Goal: Task Accomplishment & Management: Manage account settings

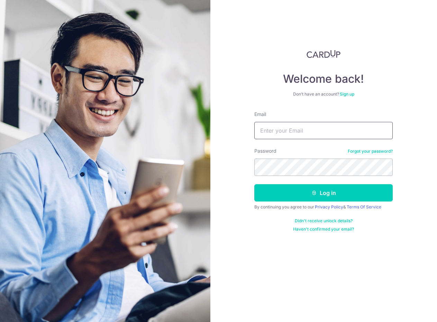
type input "j"
type input "keng_on@hotmail.com"
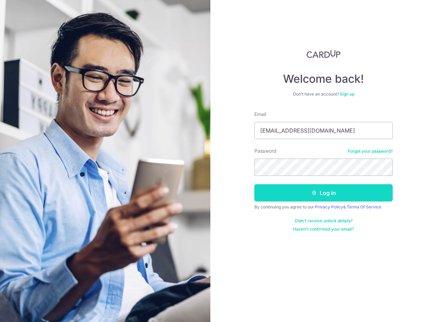
click at [318, 190] on button "Log in" at bounding box center [323, 192] width 138 height 17
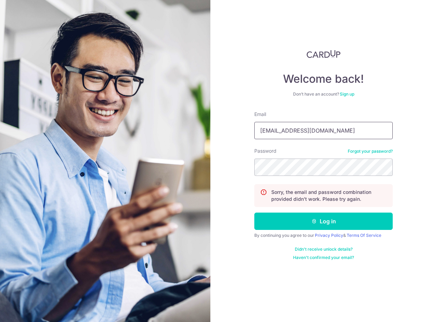
type input "keng_on@hotmail.com"
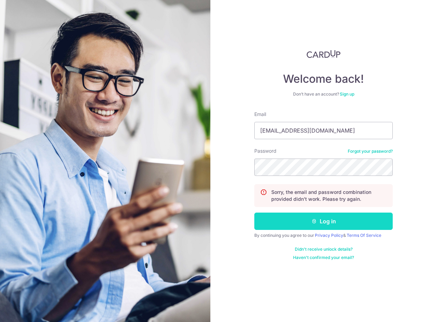
click at [330, 224] on button "Log in" at bounding box center [323, 220] width 138 height 17
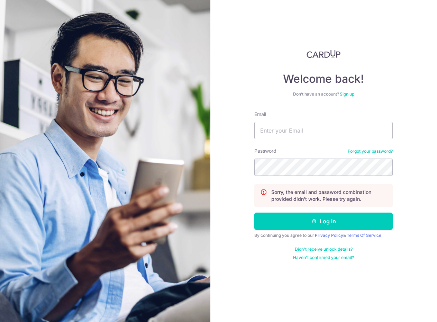
click at [370, 151] on link "Forgot your password?" at bounding box center [370, 151] width 45 height 6
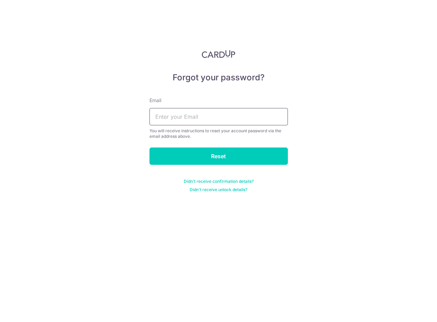
click at [224, 120] on input "text" at bounding box center [218, 116] width 138 height 17
type input "keng_on@hotmail.com"
click at [218, 156] on input "Reset" at bounding box center [218, 155] width 138 height 17
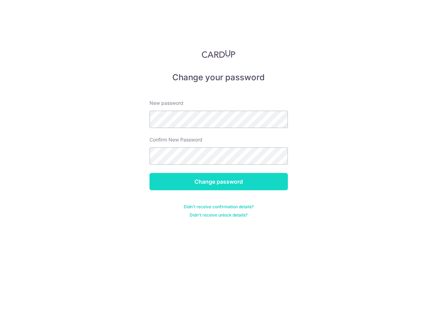
click at [237, 183] on input "Change password" at bounding box center [218, 181] width 138 height 17
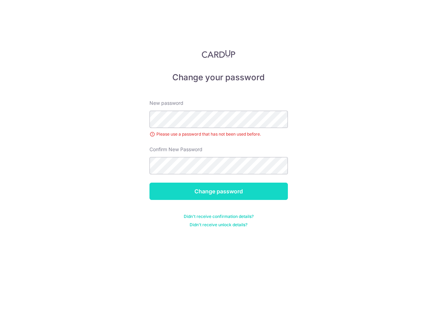
click at [220, 190] on input "Change password" at bounding box center [218, 191] width 138 height 17
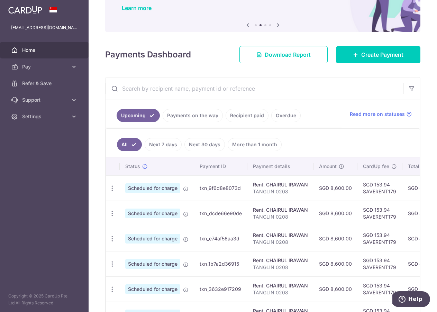
scroll to position [40, 0]
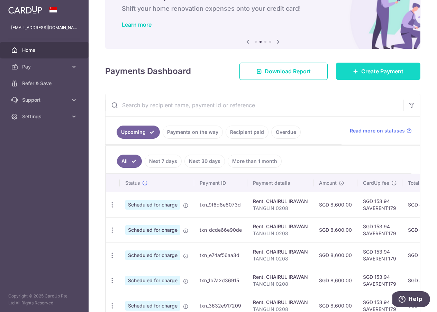
click at [373, 71] on span "Create Payment" at bounding box center [382, 71] width 42 height 8
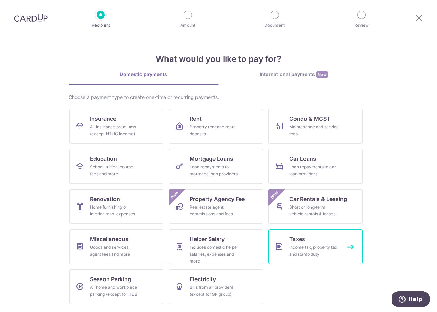
click at [308, 255] on div "Income tax, property tax and stamp duty" at bounding box center [314, 251] width 50 height 14
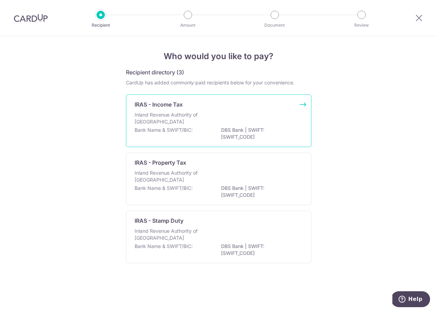
click at [222, 126] on div "Inland Revenue Authority of Singapore" at bounding box center [219, 118] width 168 height 15
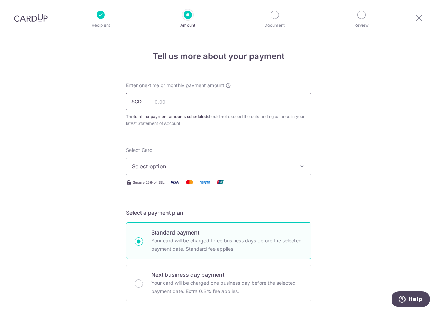
click at [183, 101] on input "text" at bounding box center [218, 101] width 185 height 17
type input "16,589.77"
click at [182, 169] on span "Select option" at bounding box center [212, 166] width 161 height 8
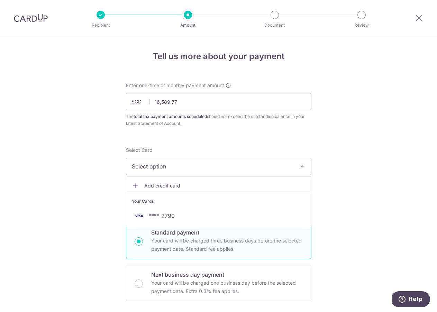
click at [170, 188] on span "Add credit card" at bounding box center [224, 185] width 161 height 7
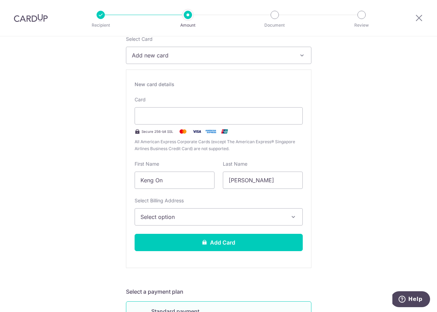
scroll to position [111, 0]
click at [174, 218] on span "Select option" at bounding box center [213, 217] width 144 height 8
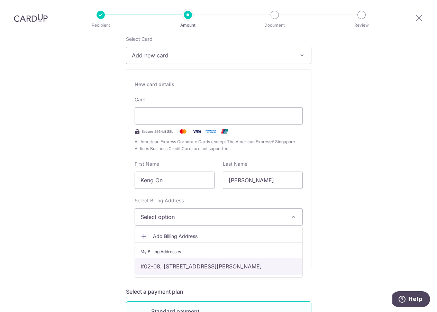
click at [190, 266] on link "#02-08, [STREET_ADDRESS][PERSON_NAME]" at bounding box center [218, 266] width 167 height 17
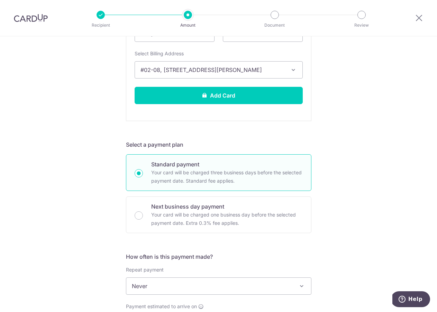
scroll to position [256, 0]
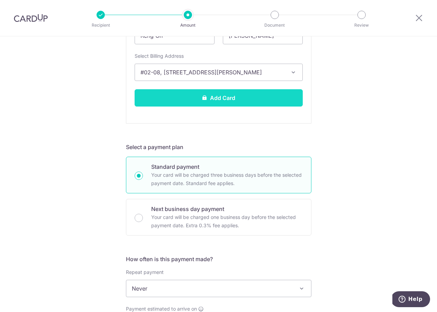
click at [156, 100] on button "Add Card" at bounding box center [219, 97] width 168 height 17
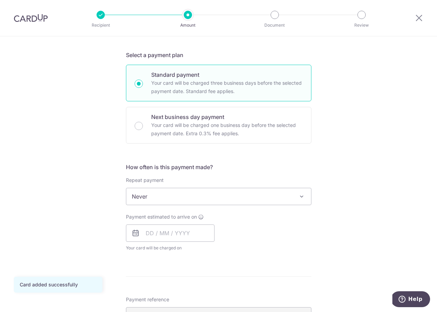
scroll to position [159, 0]
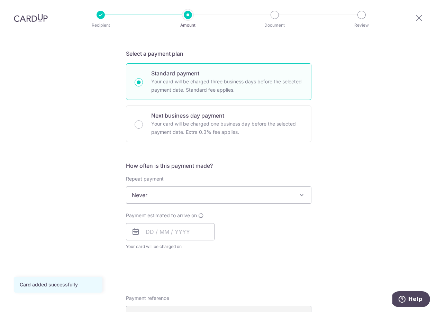
click at [168, 199] on span "Never" at bounding box center [218, 195] width 185 height 17
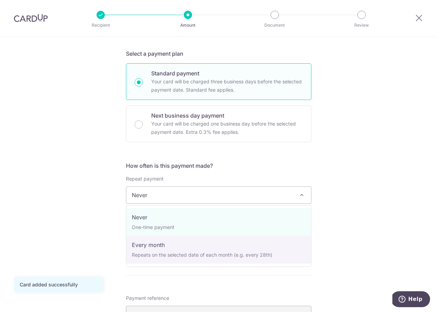
select select "3"
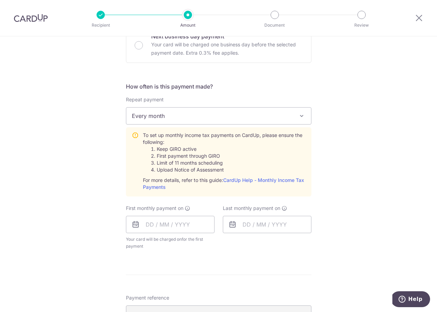
scroll to position [245, 0]
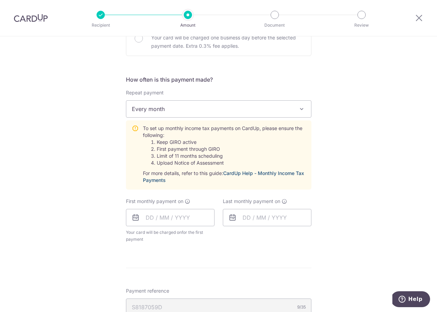
click at [255, 172] on link "CardUp Help - Monthly Income Tax Payments" at bounding box center [223, 176] width 161 height 13
click at [151, 218] on input "text" at bounding box center [170, 217] width 89 height 17
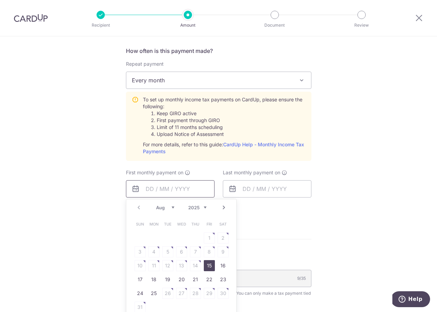
scroll to position [275, 0]
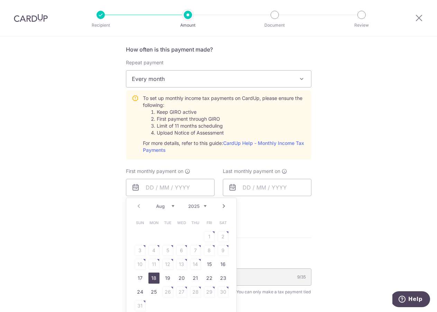
click at [154, 276] on link "18" at bounding box center [153, 278] width 11 height 11
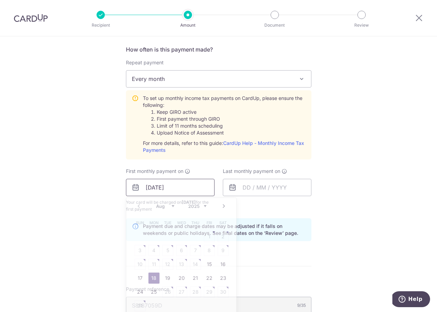
click at [158, 189] on input "18/08/2025" at bounding box center [170, 187] width 89 height 17
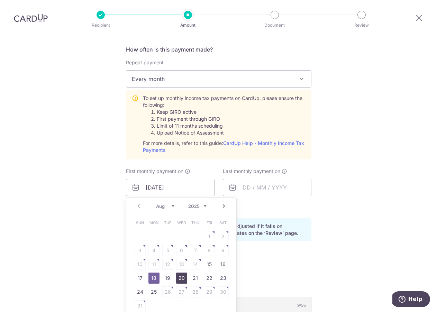
click at [183, 277] on link "20" at bounding box center [181, 278] width 11 height 11
type input "[DATE]"
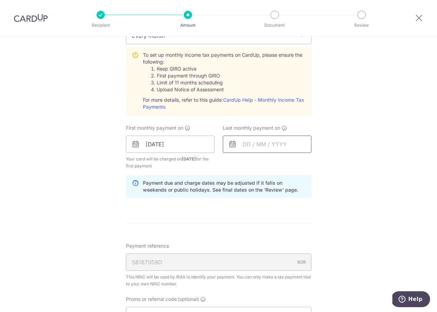
scroll to position [319, 0]
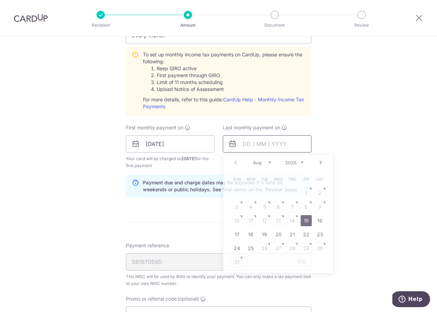
click at [267, 145] on input "text" at bounding box center [267, 143] width 89 height 17
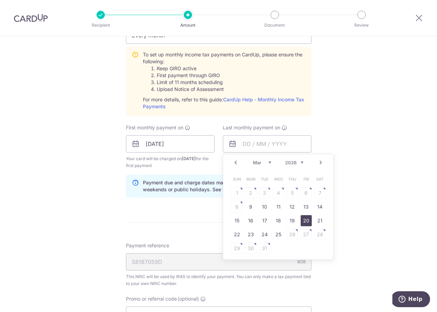
click at [305, 217] on link "20" at bounding box center [306, 220] width 11 height 11
type input "[DATE]"
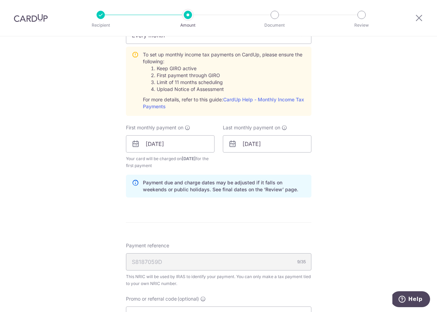
click at [343, 214] on div "Tell us more about your payment Enter one-time or monthly payment amount SGD 16…" at bounding box center [218, 92] width 437 height 750
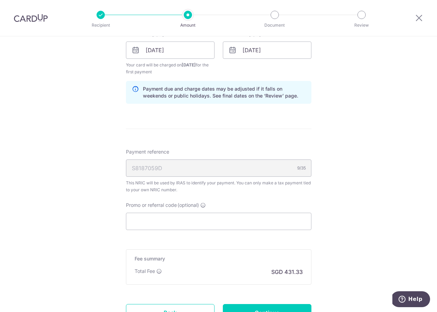
scroll to position [424, 0]
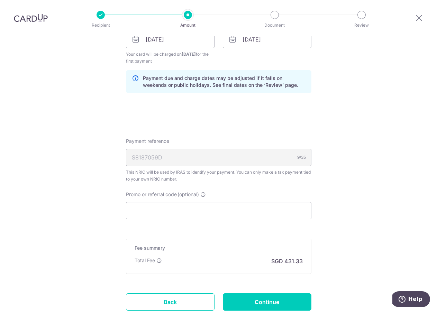
click at [192, 216] on input "Promo or referral code (optional)" at bounding box center [218, 210] width 185 height 17
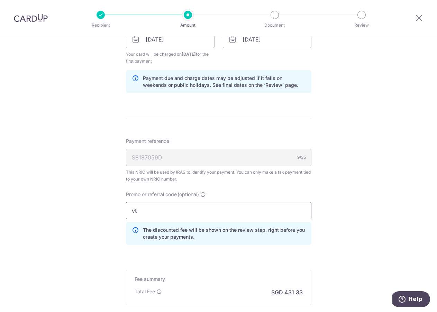
type input "v"
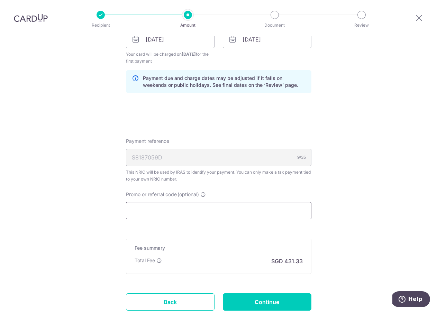
type input "v"
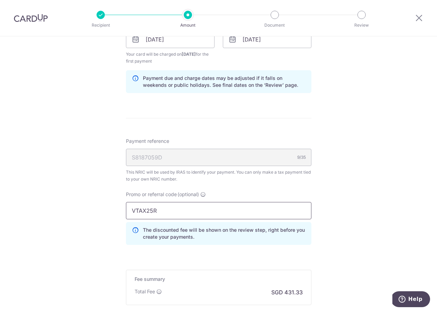
type input "VTAX25R"
click at [341, 225] on div "Tell us more about your payment Enter one-time or monthly payment amount SGD 16…" at bounding box center [218, 3] width 437 height 781
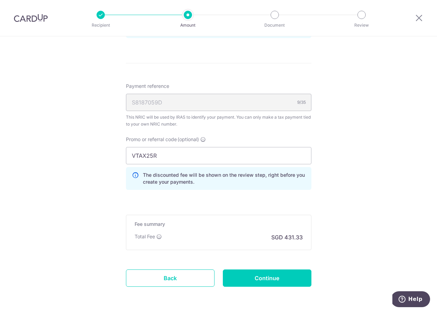
scroll to position [479, 0]
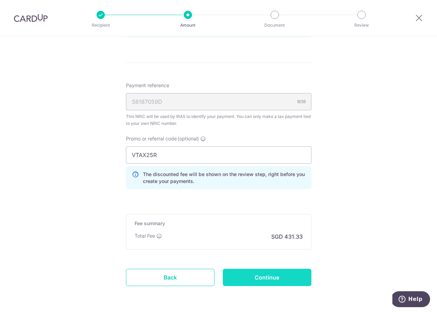
click at [264, 276] on input "Continue" at bounding box center [267, 277] width 89 height 17
type input "Create Schedule"
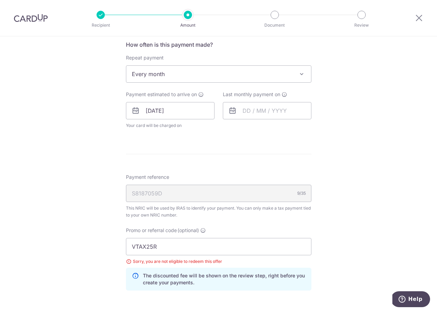
scroll to position [289, 0]
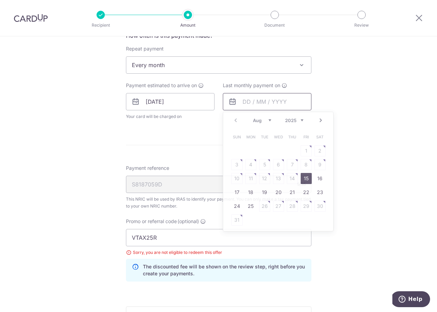
click at [242, 102] on input "text" at bounding box center [267, 101] width 89 height 17
click at [321, 120] on link "Next" at bounding box center [321, 120] width 8 height 8
click at [305, 180] on link "20" at bounding box center [306, 178] width 11 height 11
type input "[DATE]"
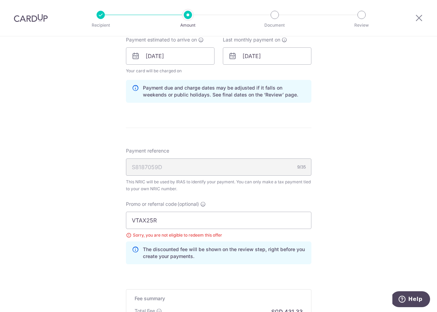
scroll to position [336, 0]
click at [239, 222] on input "VTAX25R" at bounding box center [218, 219] width 185 height 17
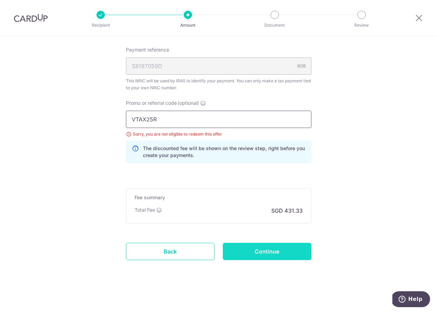
scroll to position [436, 0]
click at [270, 257] on input "Continue" at bounding box center [267, 251] width 89 height 17
type input "Update Schedule"
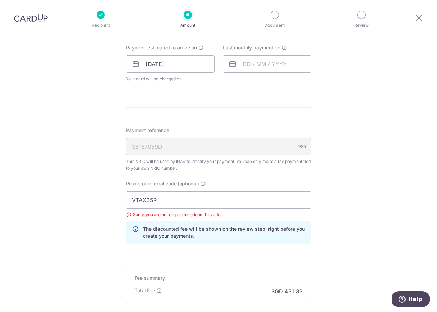
scroll to position [335, 0]
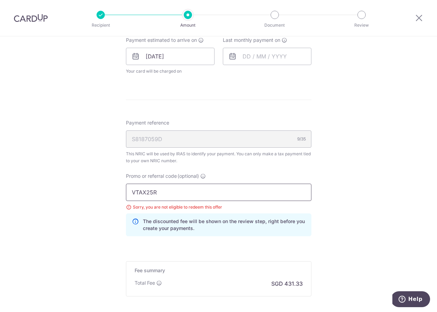
click at [191, 194] on input "VTAX25R" at bounding box center [218, 192] width 185 height 17
type input "MCTAX25N"
click at [329, 185] on div "Tell us more about your payment Enter one-time or monthly payment amount SGD 16…" at bounding box center [218, 43] width 437 height 683
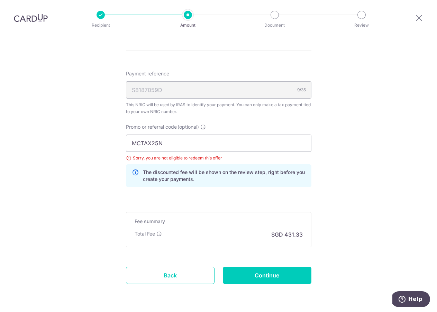
scroll to position [386, 0]
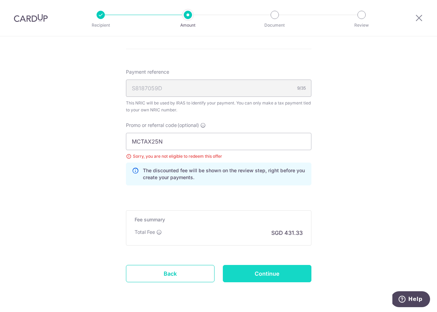
click at [280, 275] on input "Continue" at bounding box center [267, 273] width 89 height 17
type input "Update Schedule"
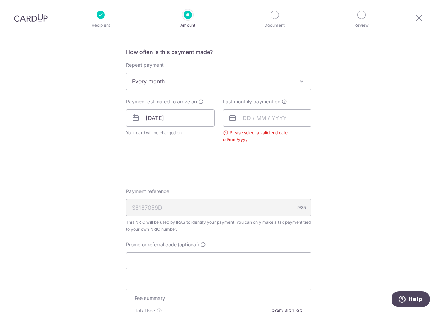
scroll to position [271, 0]
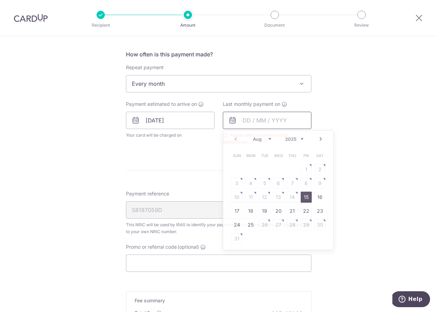
click at [266, 123] on input "text" at bounding box center [267, 120] width 89 height 17
click at [369, 169] on div "Tell us more about your payment Enter one-time or monthly payment amount SGD 16…" at bounding box center [218, 91] width 437 height 650
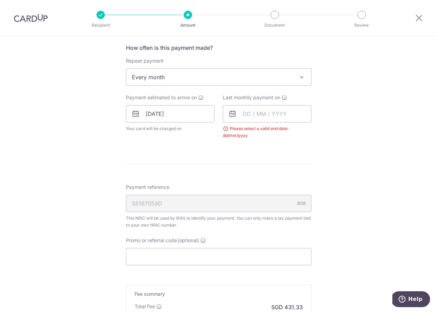
scroll to position [278, 0]
click at [267, 109] on input "text" at bounding box center [267, 113] width 89 height 17
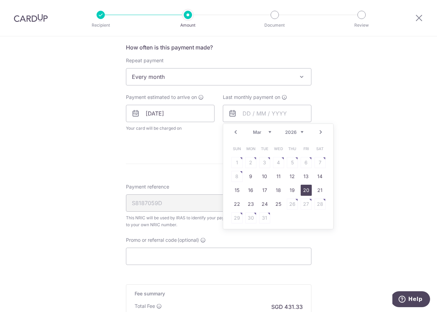
click at [308, 192] on link "20" at bounding box center [306, 190] width 11 height 11
type input "[DATE]"
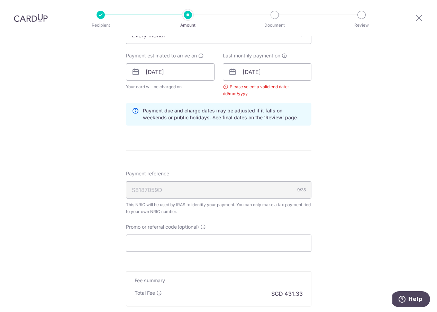
scroll to position [361, 0]
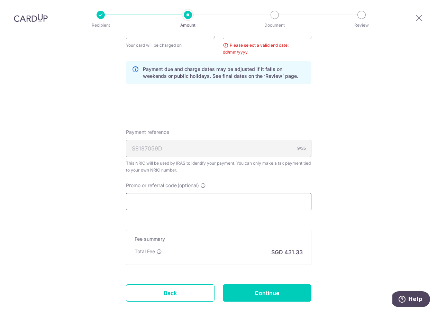
click at [219, 203] on input "Promo or referral code (optional)" at bounding box center [218, 201] width 185 height 17
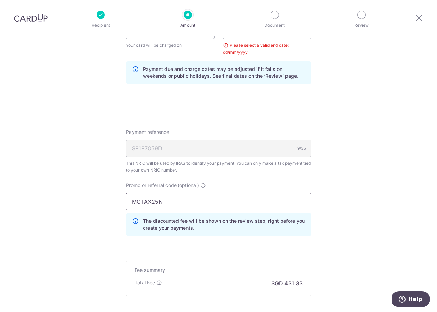
type input "MCTAX25N"
click at [284, 245] on form "Enter one-time or monthly payment amount SGD 16,589.77 16589.77 The total tax p…" at bounding box center [218, 36] width 185 height 631
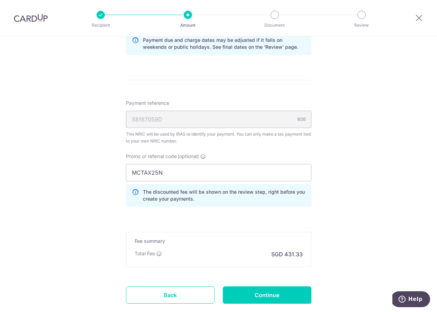
scroll to position [391, 0]
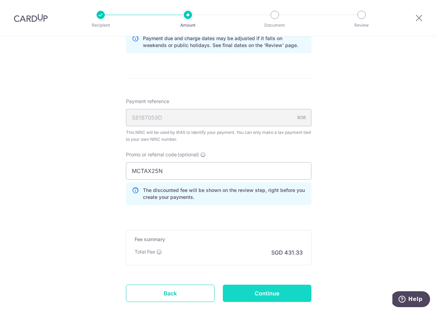
click at [284, 295] on input "Continue" at bounding box center [267, 293] width 89 height 17
type input "Update Schedule"
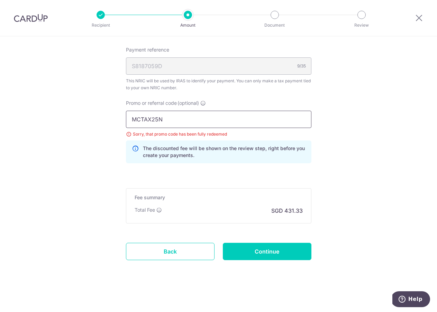
click at [209, 122] on input "MCTAX25N" at bounding box center [218, 119] width 185 height 17
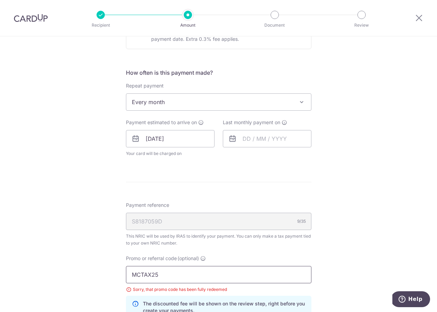
scroll to position [251, 0]
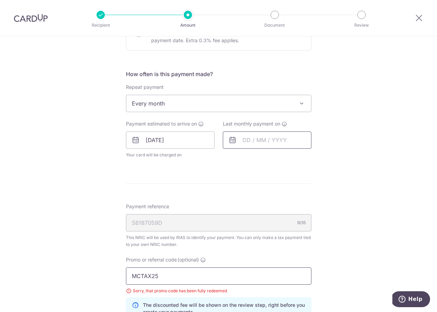
type input "MCTAX25"
click at [264, 144] on input "text" at bounding box center [267, 140] width 89 height 17
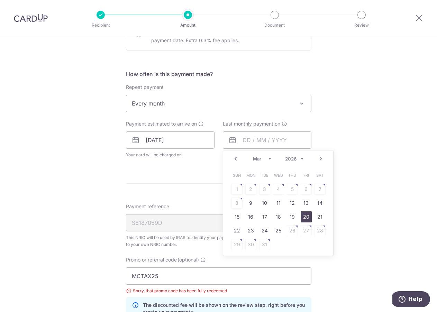
click at [306, 217] on link "20" at bounding box center [306, 216] width 11 height 11
type input "[DATE]"
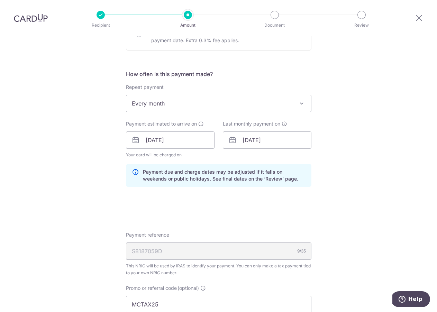
click at [344, 196] on div "Tell us more about your payment Enter one-time or monthly payment amount SGD 16…" at bounding box center [218, 141] width 437 height 712
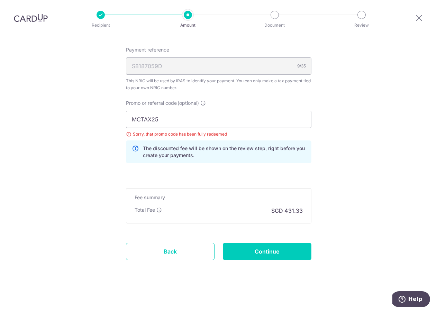
scroll to position [436, 0]
click at [291, 253] on input "Continue" at bounding box center [267, 251] width 89 height 17
type input "Update Schedule"
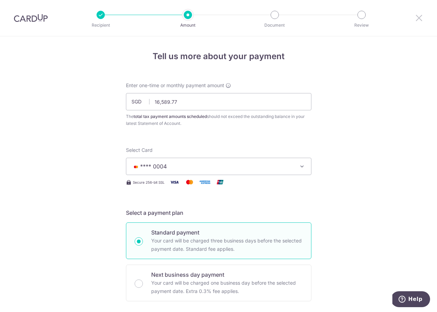
click at [418, 18] on icon at bounding box center [419, 17] width 8 height 9
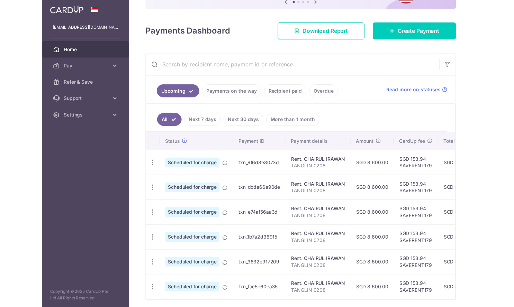
scroll to position [72, 0]
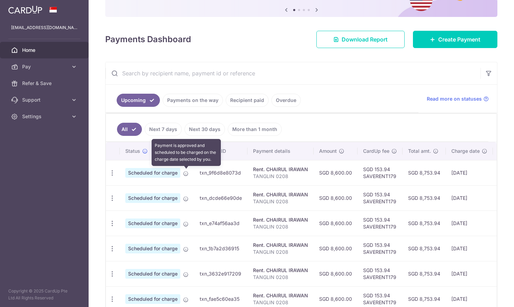
click at [186, 175] on icon at bounding box center [186, 174] width 6 height 6
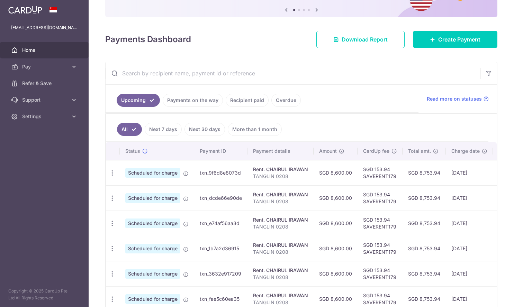
click at [159, 175] on span "Scheduled for charge" at bounding box center [152, 173] width 55 height 10
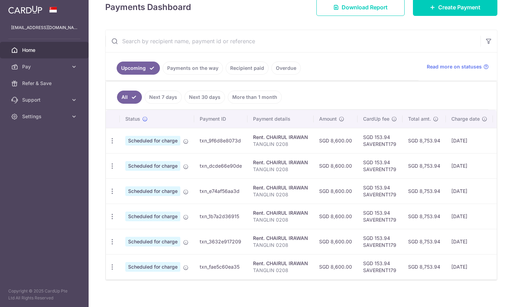
scroll to position [105, 0]
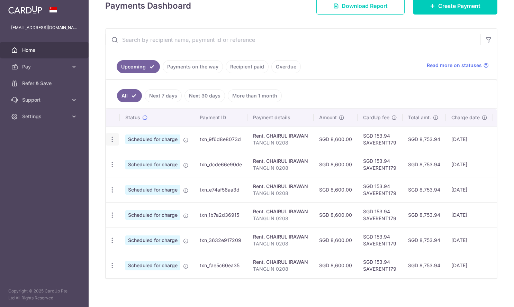
click at [112, 137] on icon "button" at bounding box center [112, 139] width 7 height 7
click at [148, 160] on span "Update payment" at bounding box center [149, 158] width 47 height 8
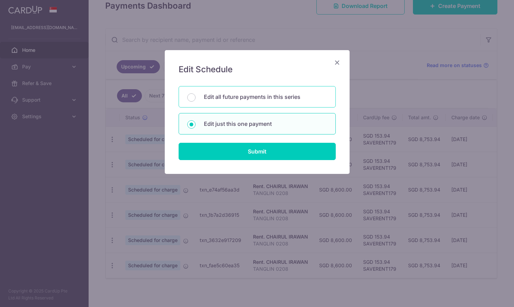
click at [259, 94] on p "Edit all future payments in this series" at bounding box center [265, 97] width 123 height 8
click at [196, 94] on input "Edit all future payments in this series" at bounding box center [191, 97] width 8 height 8
radio input "true"
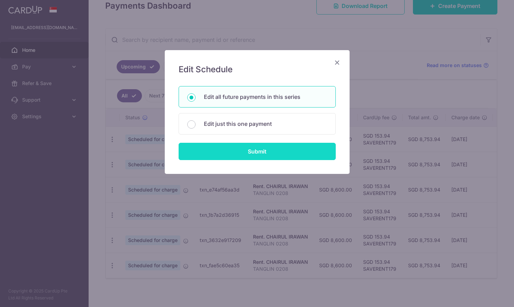
click at [268, 148] on input "Submit" at bounding box center [257, 151] width 157 height 17
radio input "true"
type input "8,600.00"
type input "TANGLIN 0208"
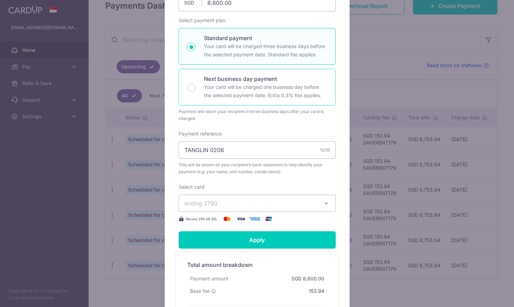
scroll to position [117, 0]
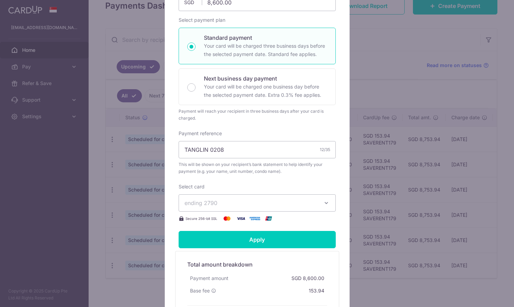
click at [313, 205] on span "ending 2790" at bounding box center [250, 203] width 133 height 8
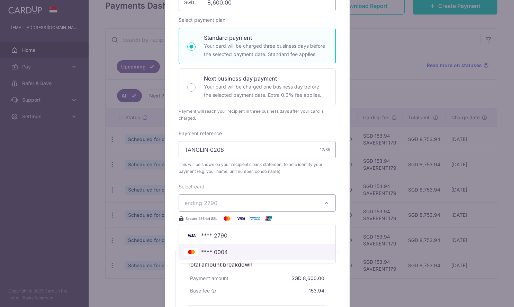
click at [247, 251] on span "**** 0004" at bounding box center [256, 252] width 145 height 8
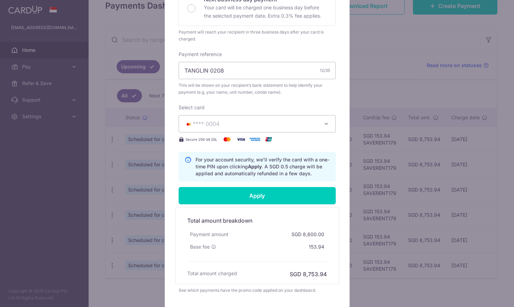
scroll to position [234, 0]
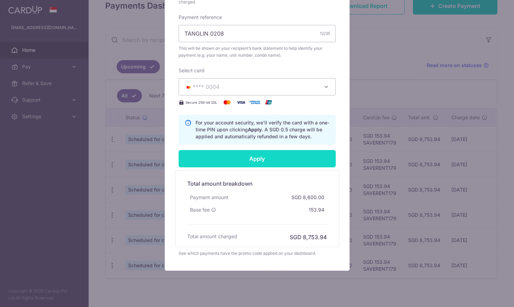
click at [267, 157] on input "Apply" at bounding box center [257, 158] width 157 height 17
type input "Successfully Applied"
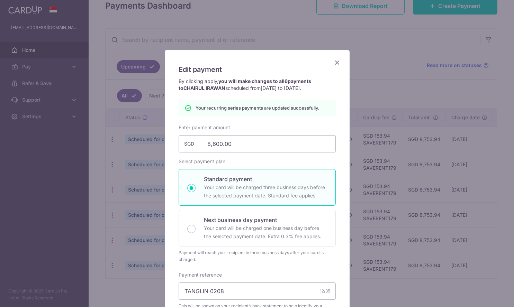
scroll to position [0, 0]
click at [336, 62] on icon "Close" at bounding box center [337, 62] width 8 height 9
